Goal: Navigation & Orientation: Understand site structure

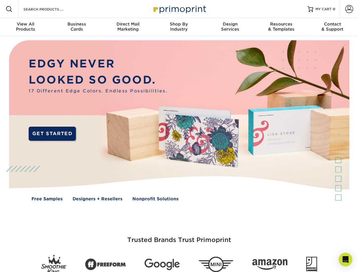
click at [179, 136] on img at bounding box center [179, 124] width 354 height 177
click at [9, 9] on span at bounding box center [9, 9] width 7 height 7
click at [349, 9] on span at bounding box center [349, 9] width 8 height 8
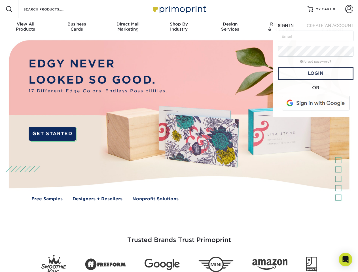
click at [25, 27] on div "View All Products" at bounding box center [25, 27] width 51 height 10
click at [76, 27] on div "Business Cards" at bounding box center [76, 27] width 51 height 10
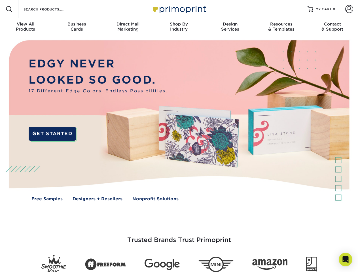
click at [128, 27] on div "Direct Mail Marketing" at bounding box center [127, 27] width 51 height 10
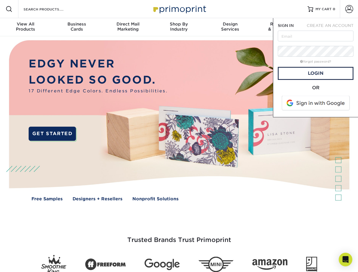
click at [179, 27] on div "Shop By Industry" at bounding box center [178, 27] width 51 height 10
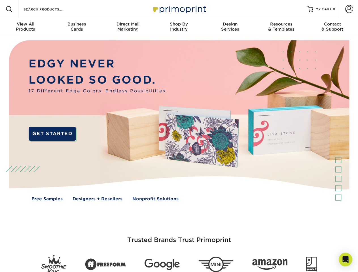
click at [230, 27] on div "Design Services" at bounding box center [229, 27] width 51 height 10
click at [281, 27] on span "SIGN IN" at bounding box center [286, 25] width 16 height 5
click at [332, 27] on div "Contact & Support" at bounding box center [332, 27] width 51 height 10
